Goal: Task Accomplishment & Management: Manage account settings

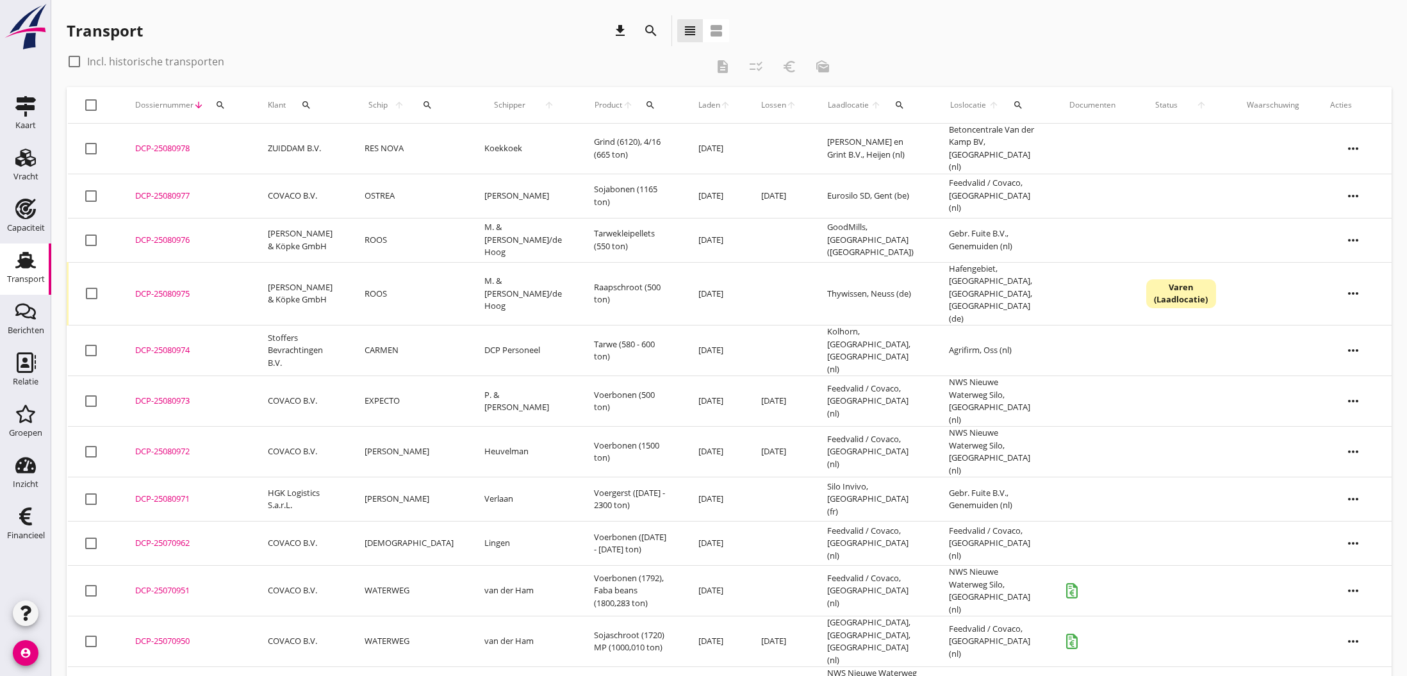
click at [159, 493] on div "DCP-25080971" at bounding box center [186, 499] width 102 height 13
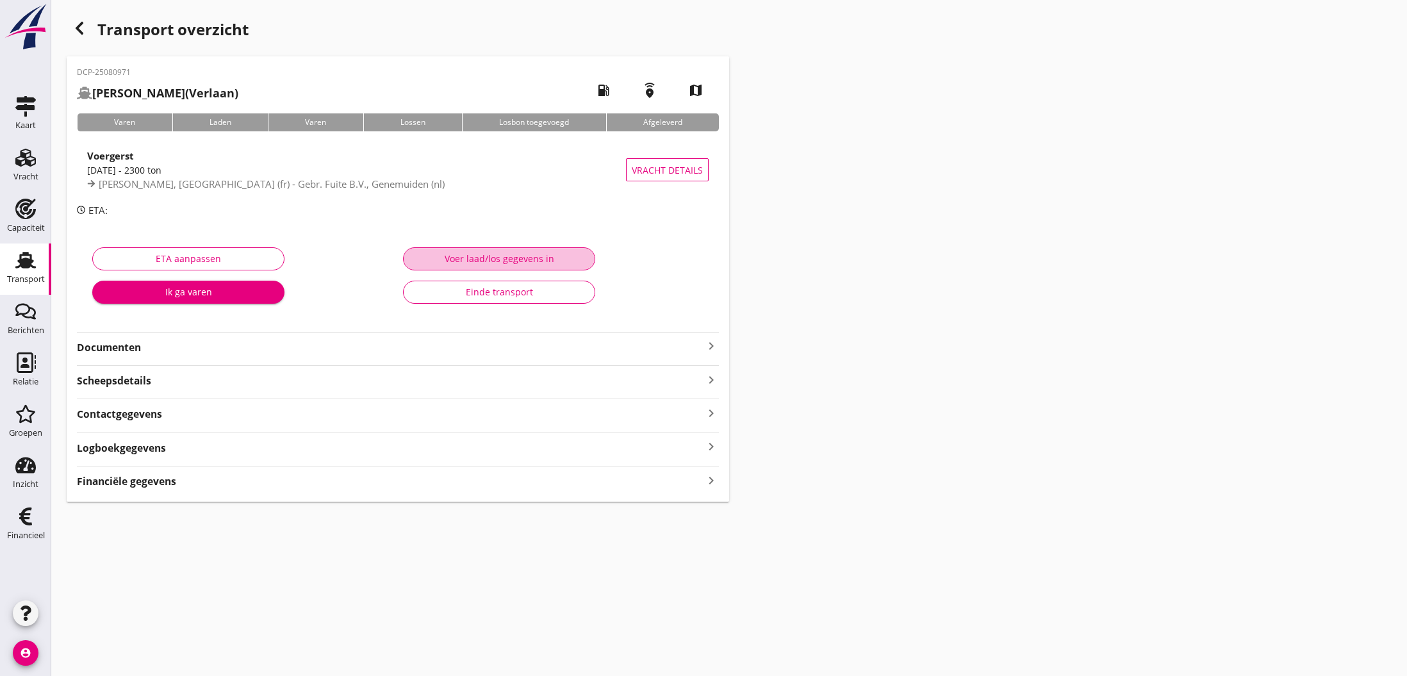
click at [529, 259] on div "Voer laad/los gegevens in" at bounding box center [499, 258] width 170 height 13
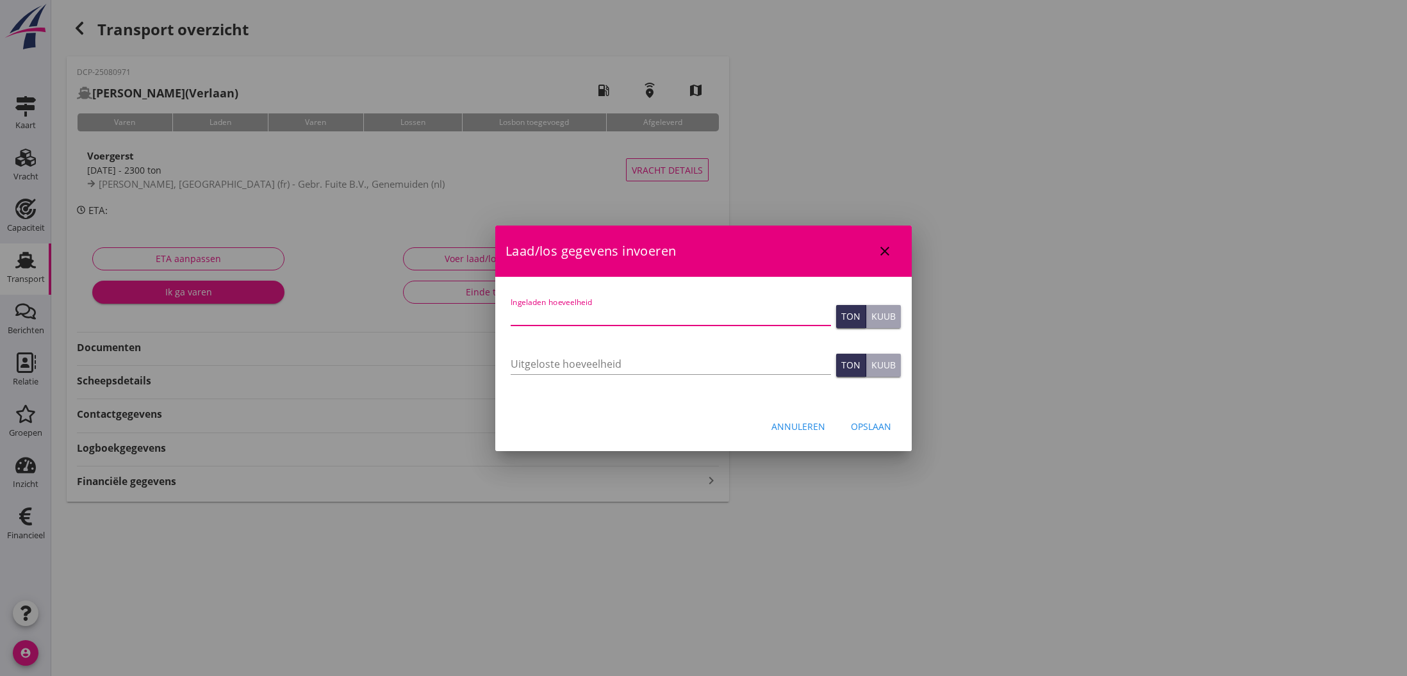
click at [544, 316] on input "Ingeladen hoeveelheid" at bounding box center [671, 315] width 320 height 21
type input "2150"
click at [877, 426] on div "Opslaan" at bounding box center [871, 426] width 40 height 13
type input "0"
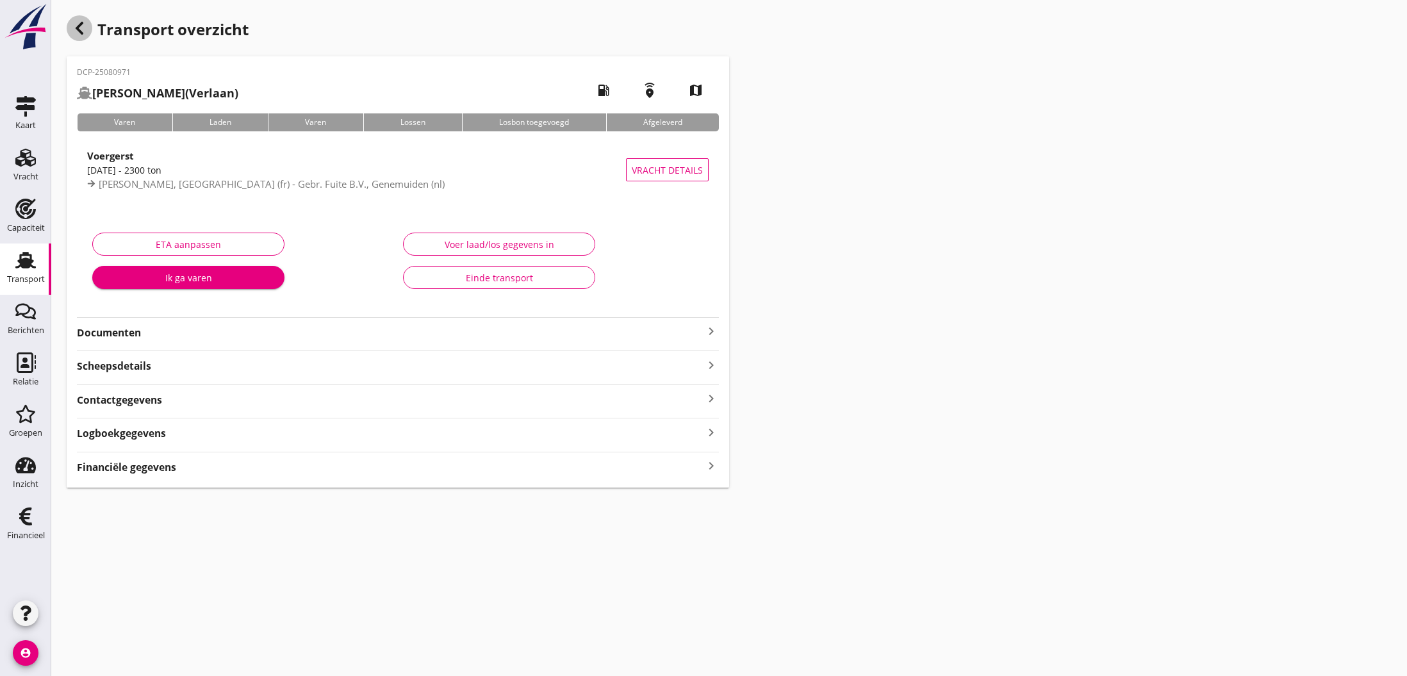
click at [81, 33] on use "button" at bounding box center [80, 28] width 8 height 13
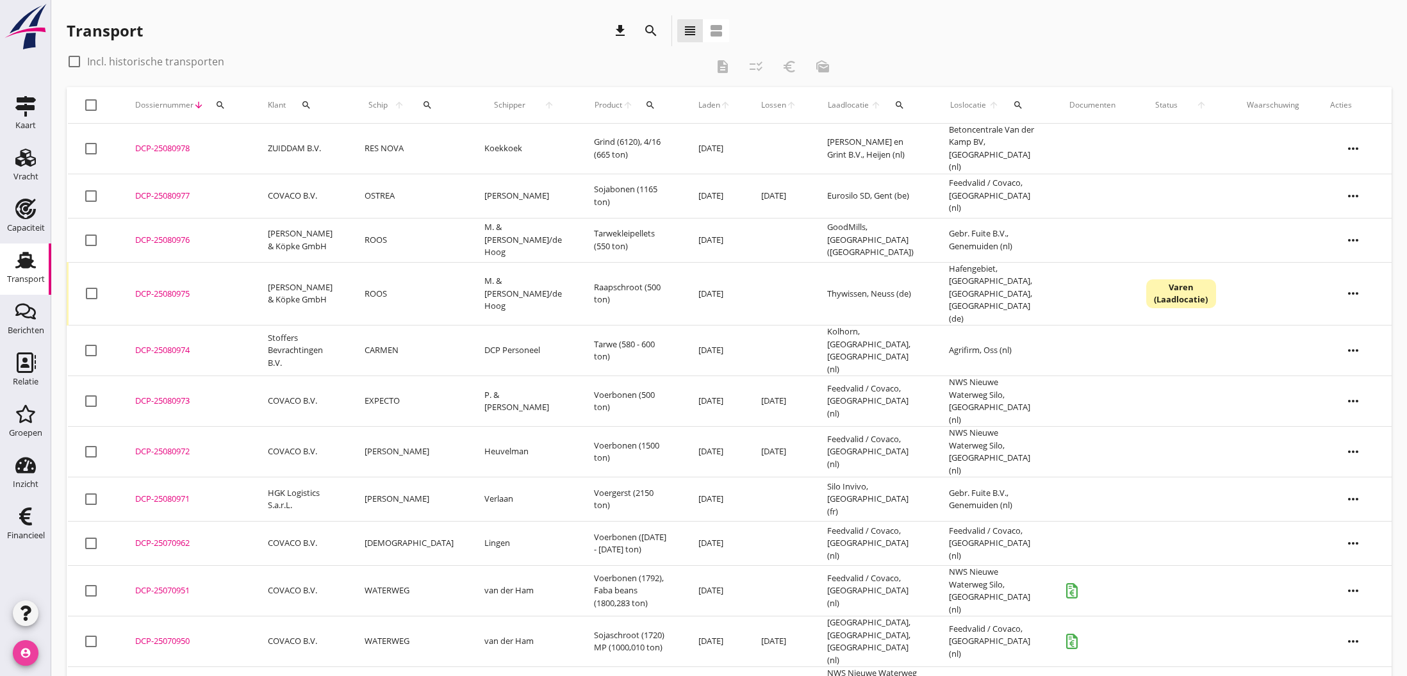
click at [29, 649] on icon "account_circle" at bounding box center [26, 653] width 26 height 26
click at [84, 652] on div "Uitloggen" at bounding box center [96, 647] width 54 height 15
